Goal: Navigation & Orientation: Find specific page/section

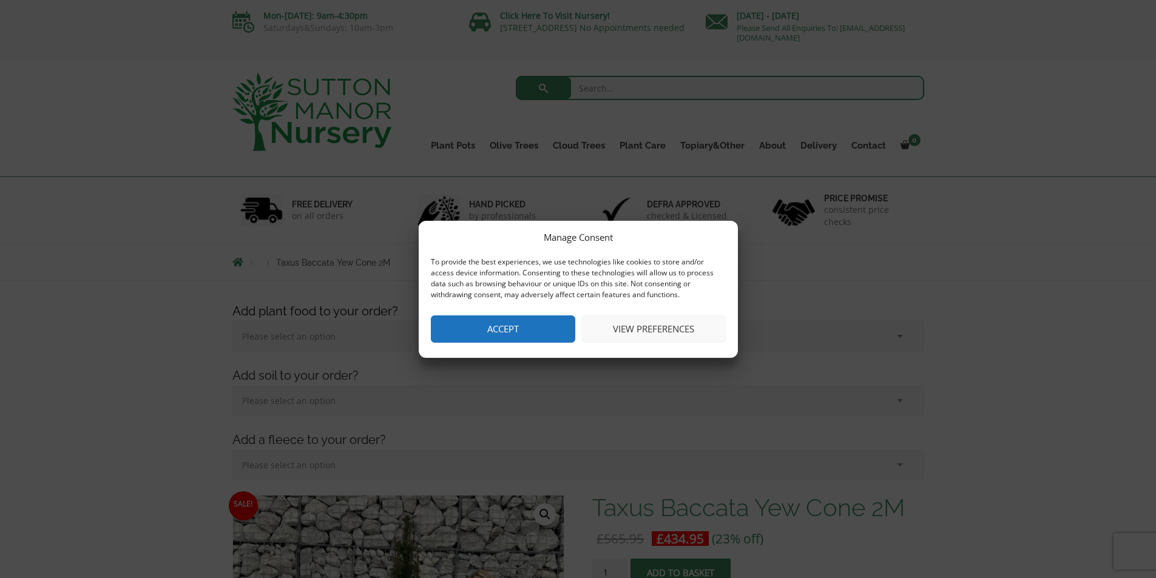
click at [651, 330] on button "View preferences" at bounding box center [653, 329] width 144 height 27
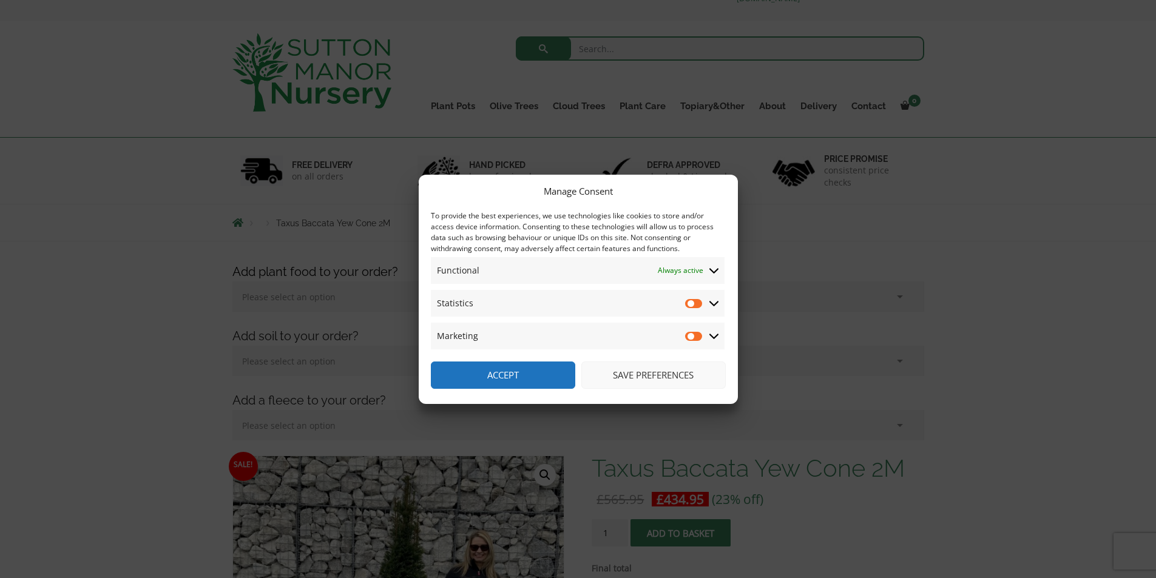
scroll to position [61, 0]
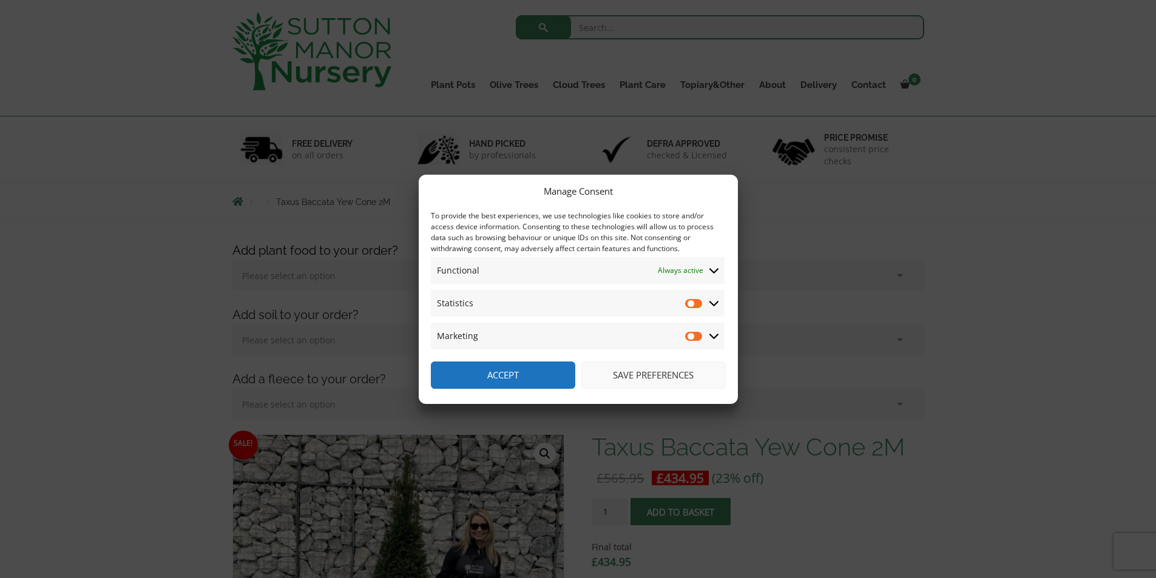
click at [654, 376] on button "Save preferences" at bounding box center [653, 375] width 144 height 27
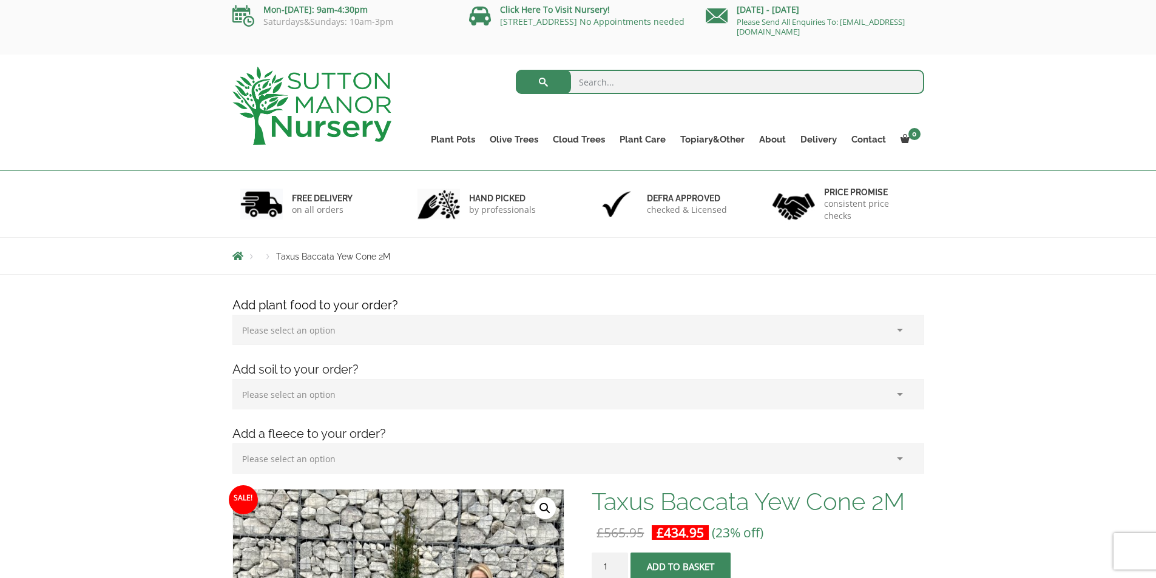
scroll to position [0, 0]
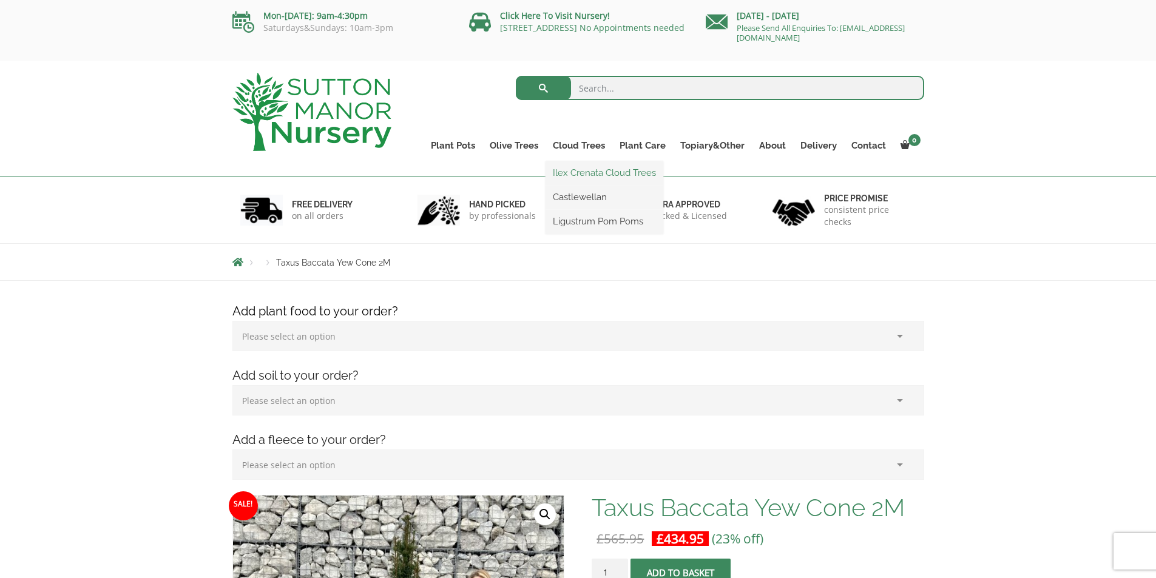
click at [578, 178] on link "Ilex Crenata Cloud Trees" at bounding box center [605, 173] width 118 height 18
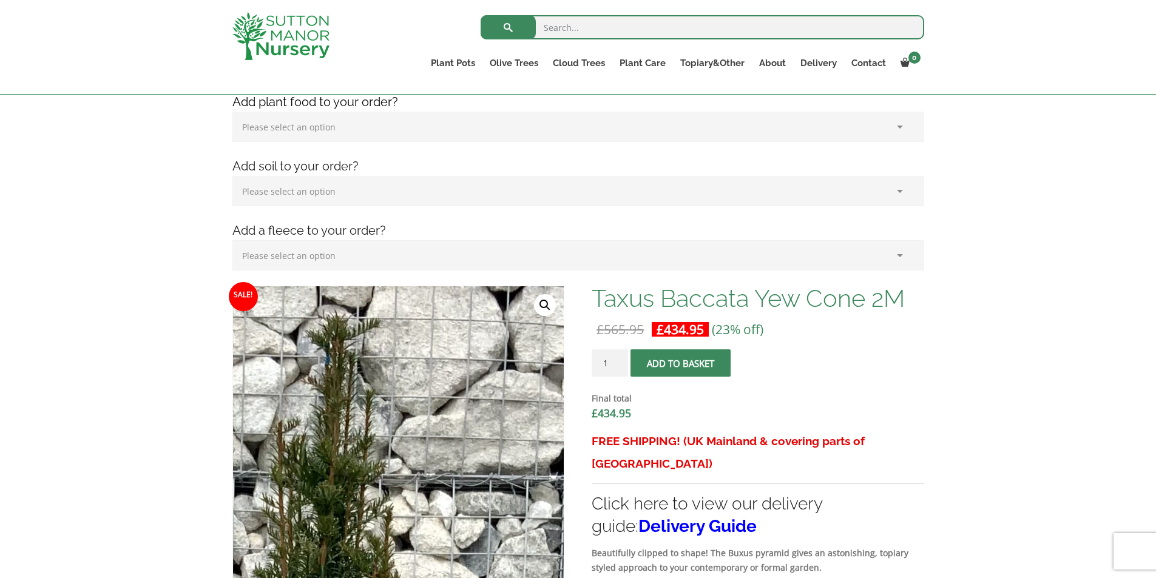
scroll to position [364, 0]
